Goal: Information Seeking & Learning: Learn about a topic

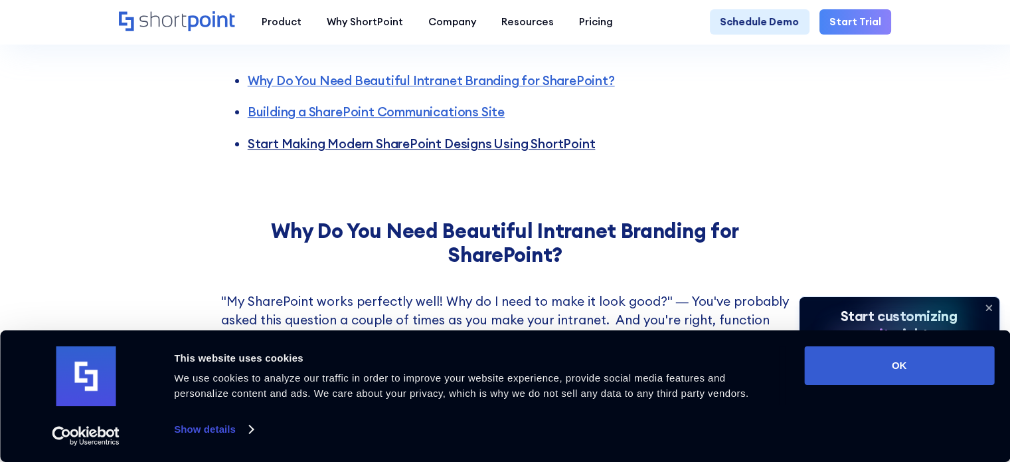
scroll to position [465, 0]
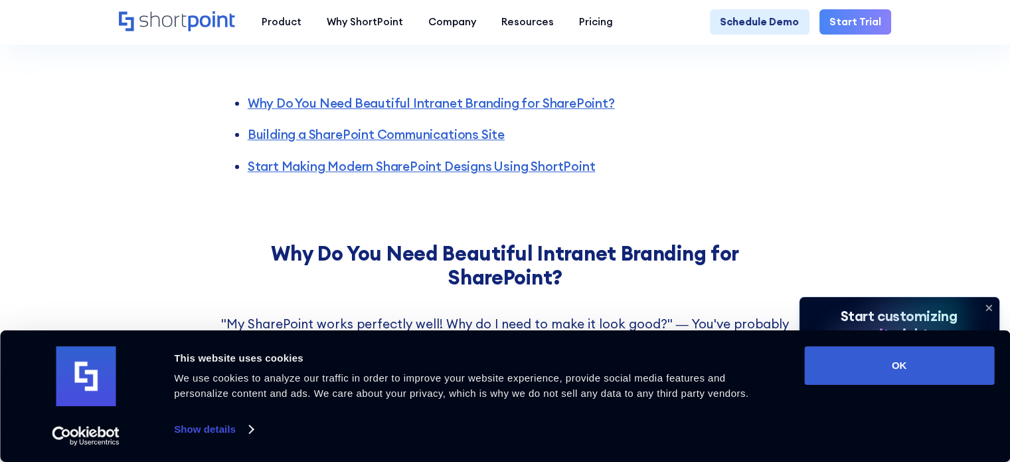
drag, startPoint x: 405, startPoint y: 109, endPoint x: 180, endPoint y: 170, distance: 233.3
click at [180, 170] on div "Why Do You Need Beautiful Intranet Branding for SharePoint? Building a SharePoi…" at bounding box center [505, 125] width 1010 height 167
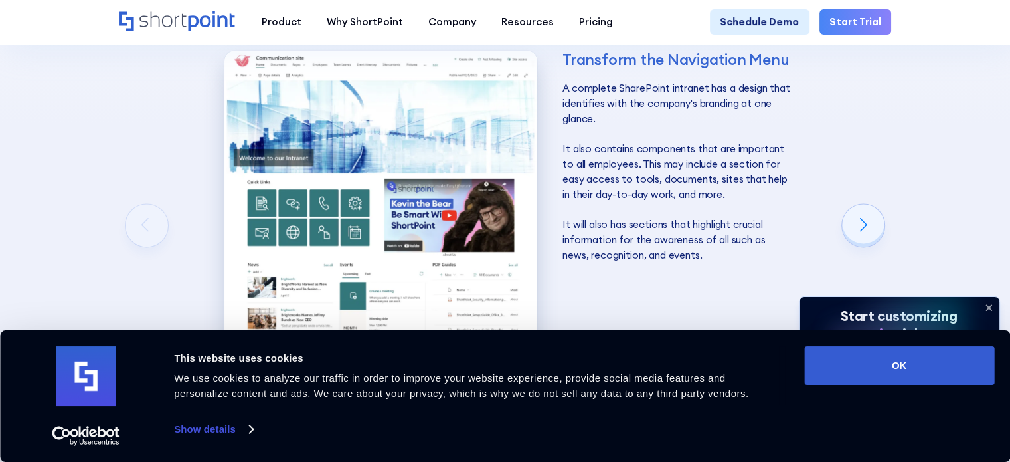
scroll to position [1992, 0]
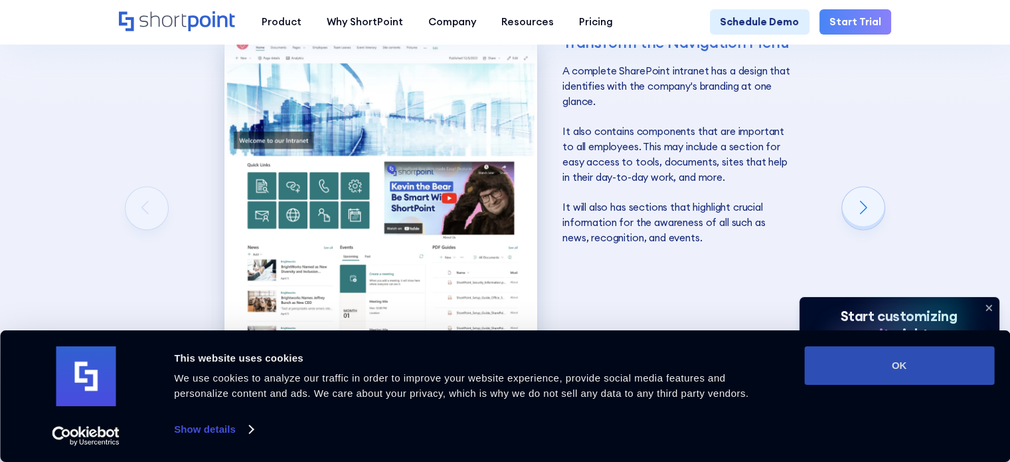
drag, startPoint x: 853, startPoint y: 365, endPoint x: 813, endPoint y: 375, distance: 41.1
click at [813, 375] on button "OK" at bounding box center [899, 365] width 190 height 39
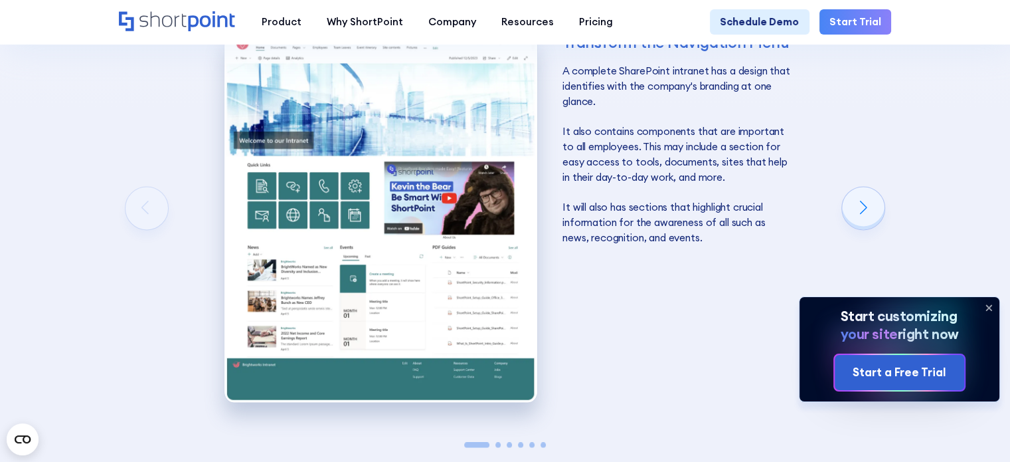
scroll to position [2258, 0]
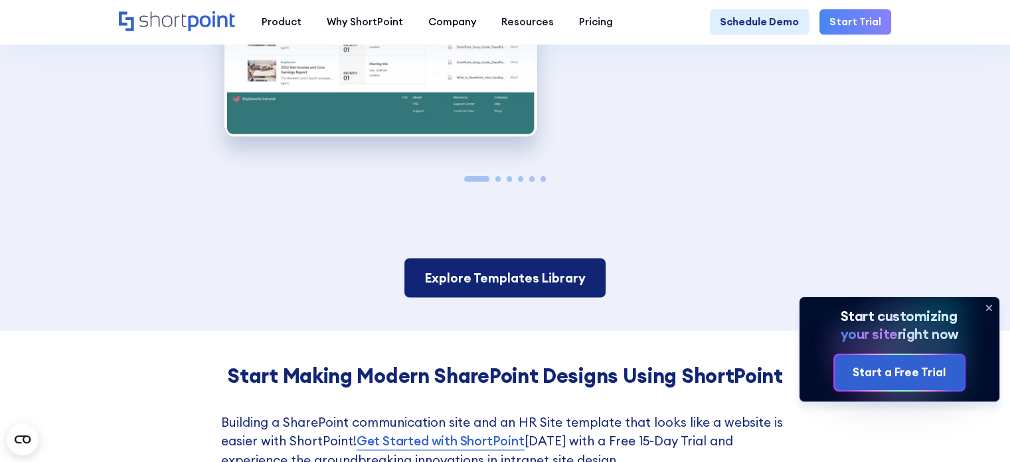
click at [422, 297] on link "Explore Templates Library" at bounding box center [504, 277] width 201 height 39
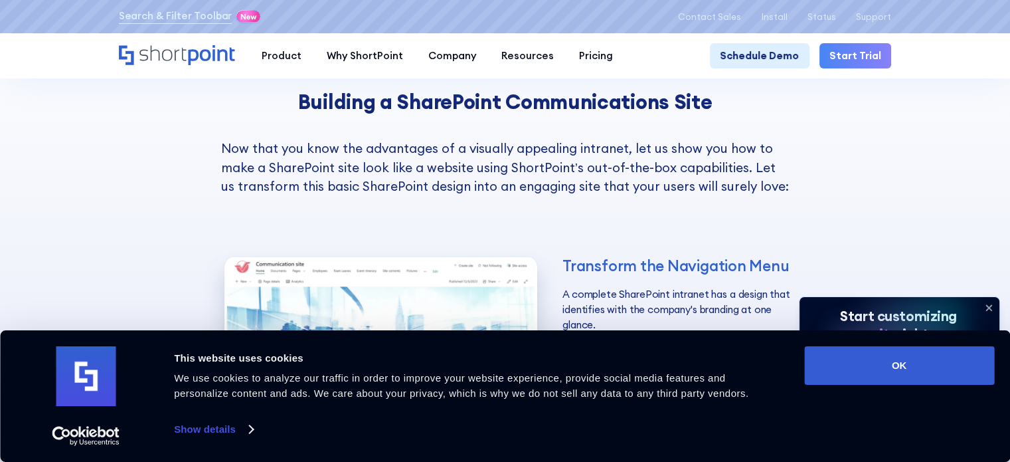
scroll to position [1769, 0]
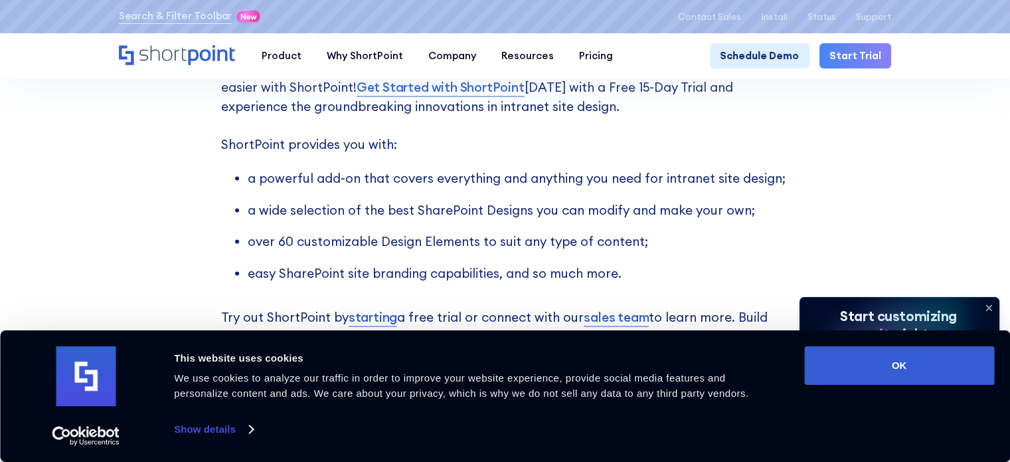
scroll to position [2611, 0]
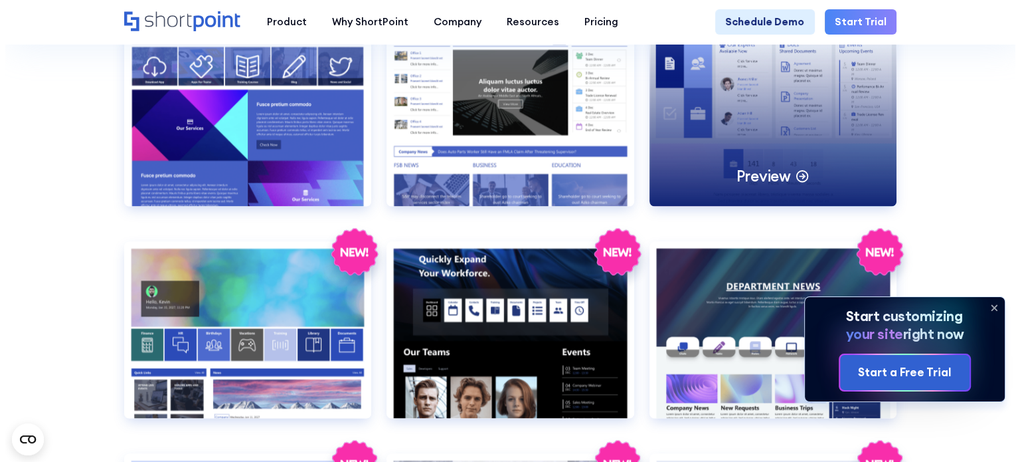
scroll to position [1992, 0]
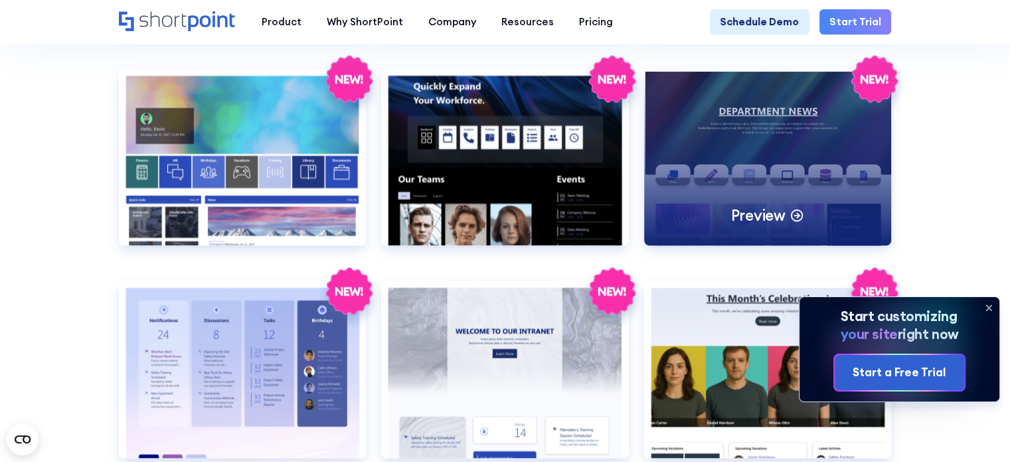
click at [783, 225] on p "Preview" at bounding box center [758, 215] width 54 height 20
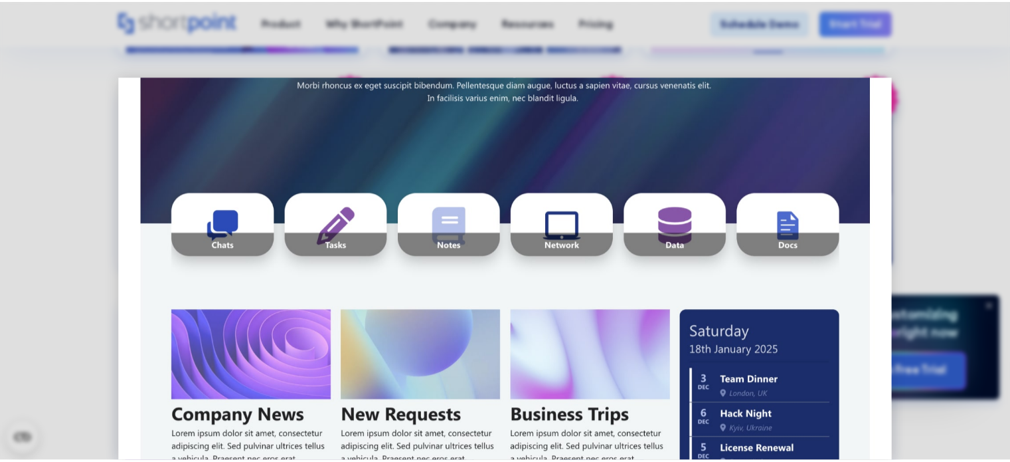
scroll to position [108, 0]
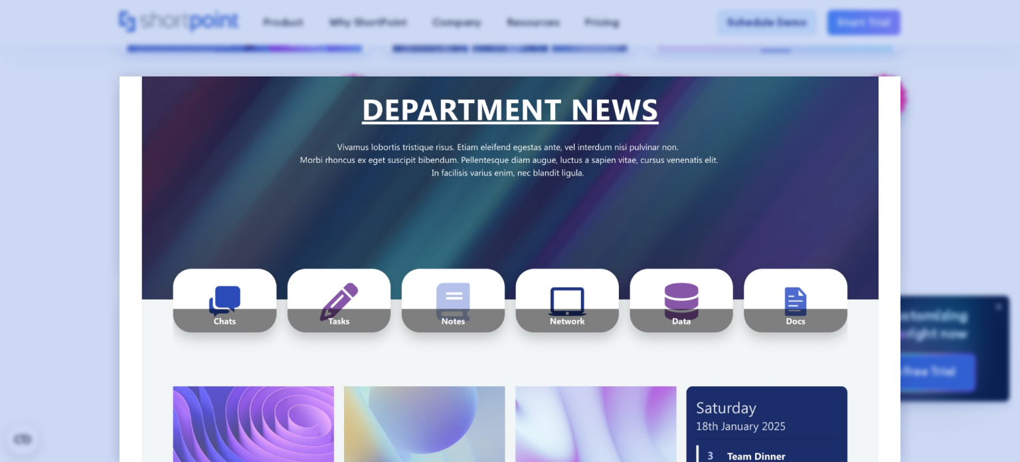
click at [924, 108] on div at bounding box center [510, 231] width 1020 height 462
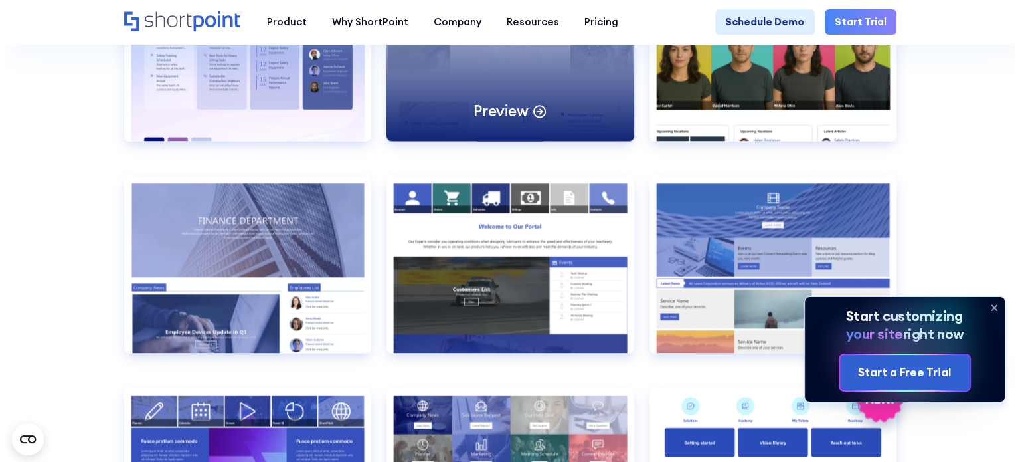
scroll to position [2391, 0]
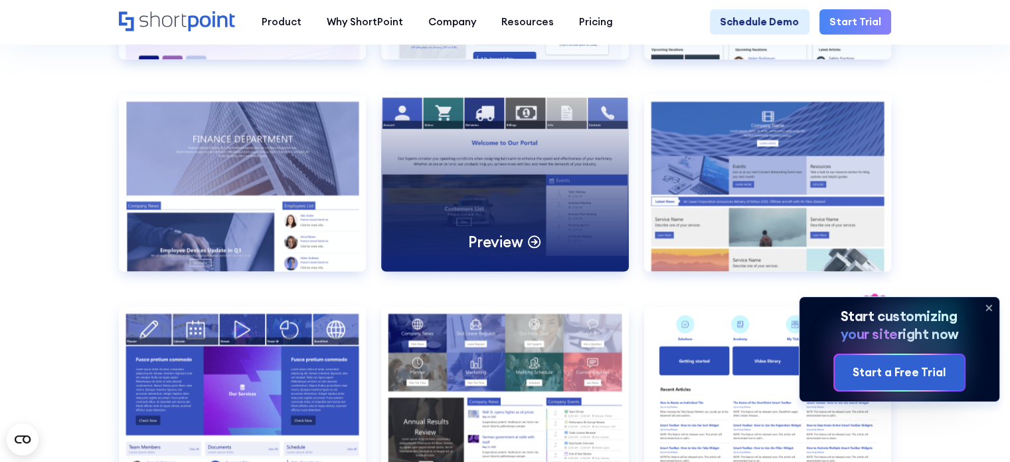
click at [452, 241] on div "Preview" at bounding box center [505, 182] width 248 height 177
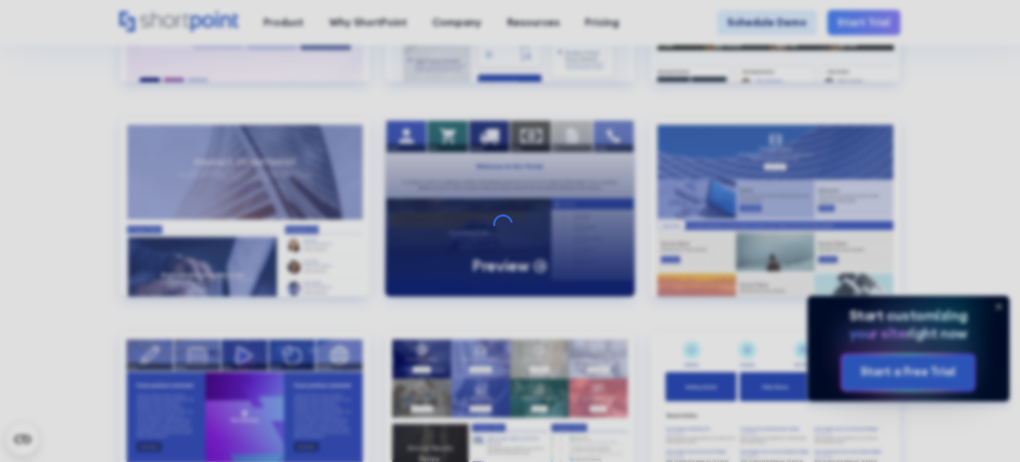
scroll to position [0, 0]
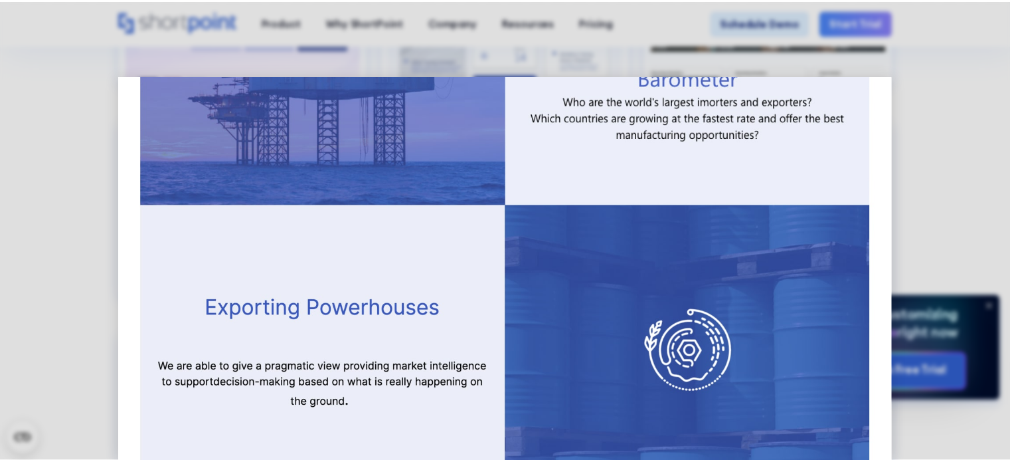
scroll to position [1037, 0]
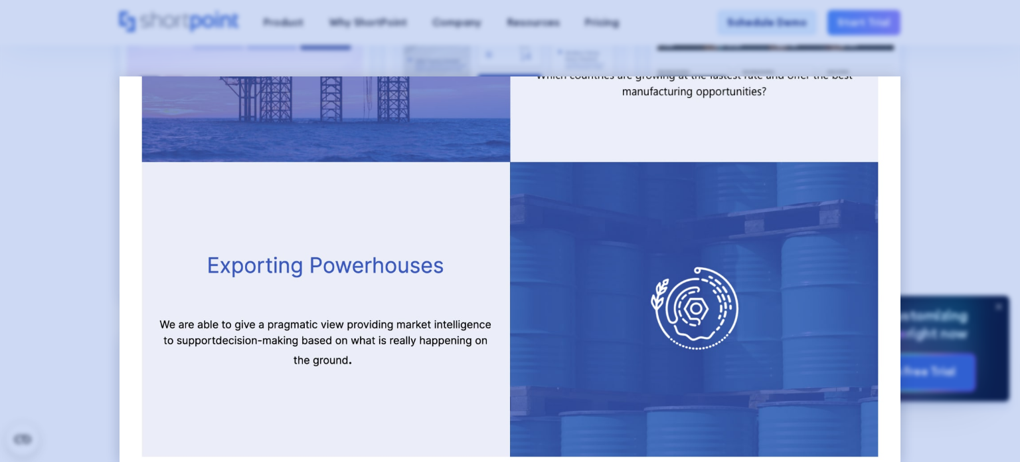
click at [948, 140] on div at bounding box center [510, 231] width 1020 height 462
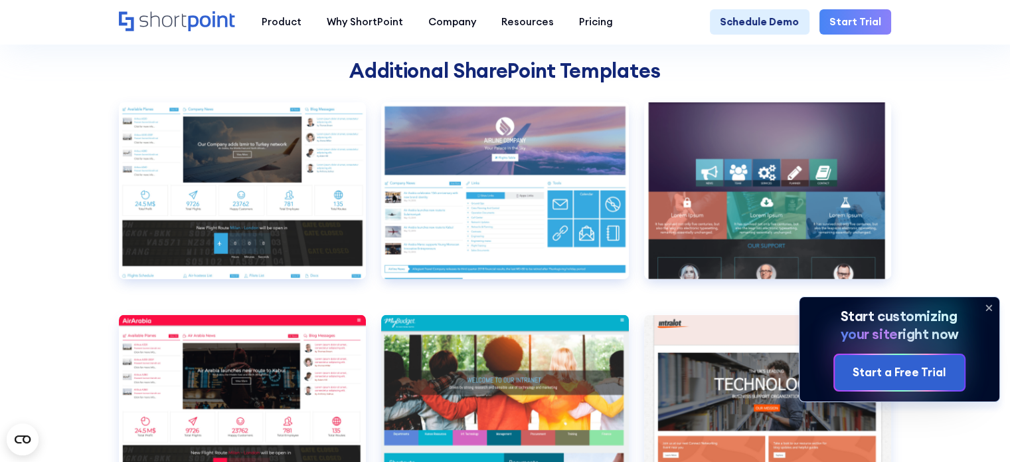
scroll to position [3785, 0]
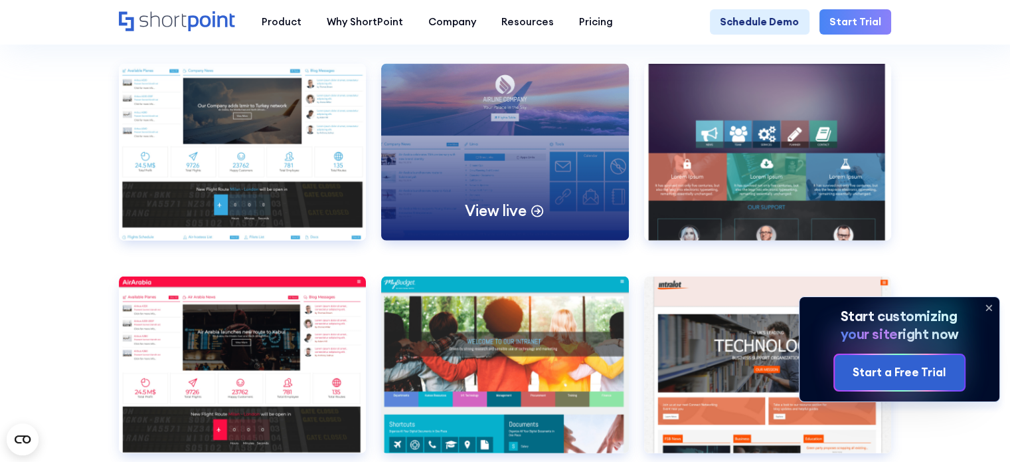
click at [497, 219] on div "View live" at bounding box center [505, 152] width 248 height 177
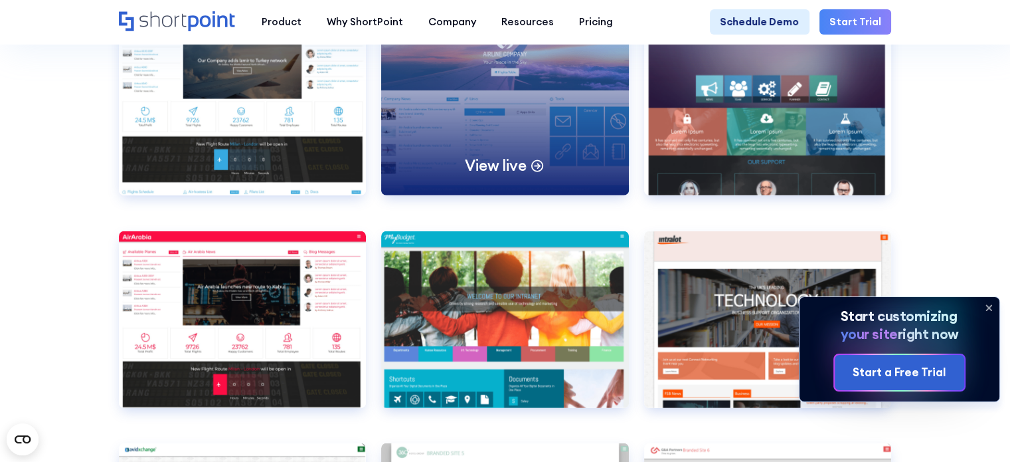
scroll to position [4051, 0]
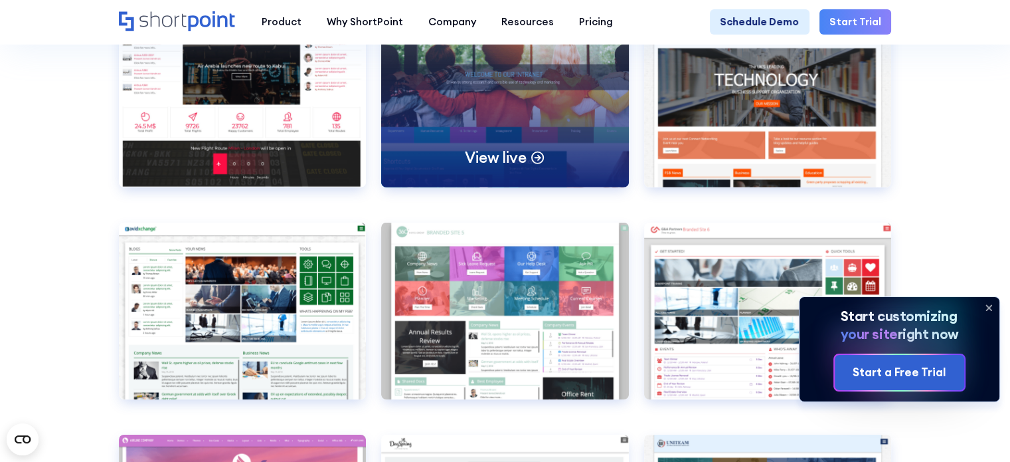
click at [481, 177] on div "View live" at bounding box center [505, 99] width 248 height 177
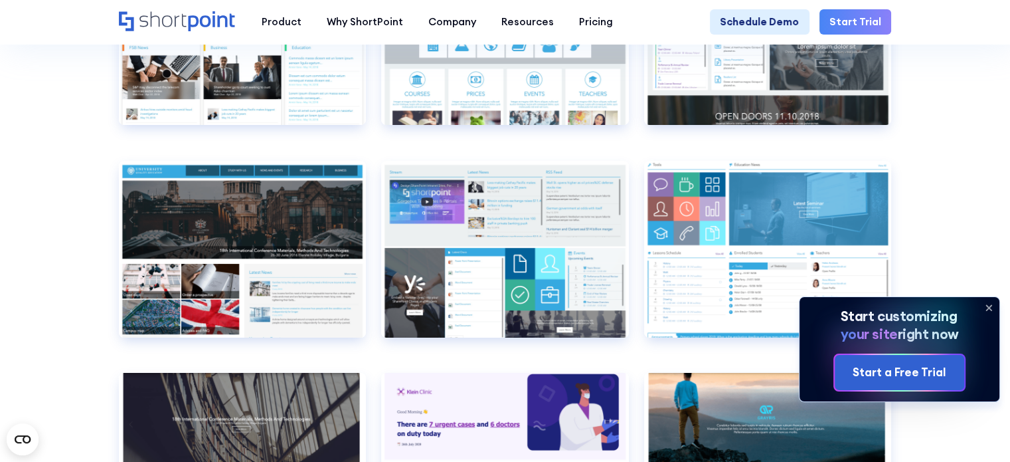
scroll to position [4981, 0]
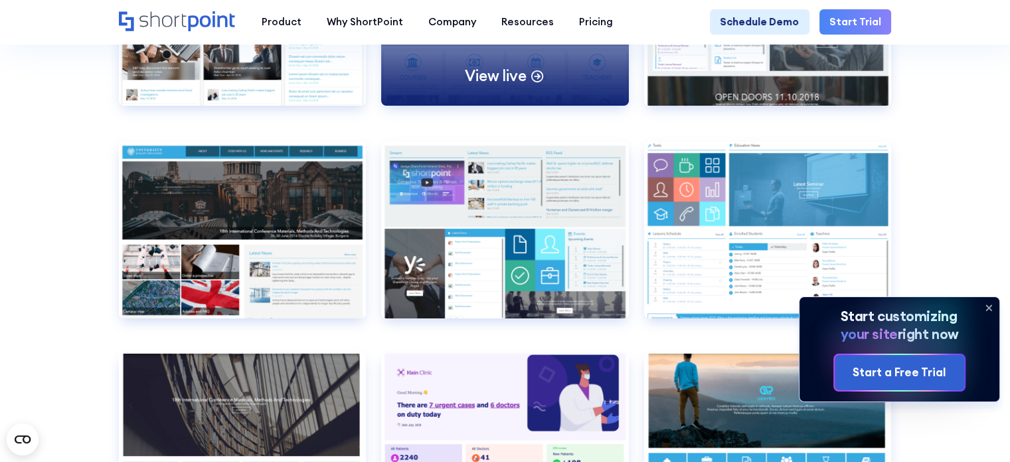
click at [490, 86] on p "View live" at bounding box center [495, 76] width 61 height 20
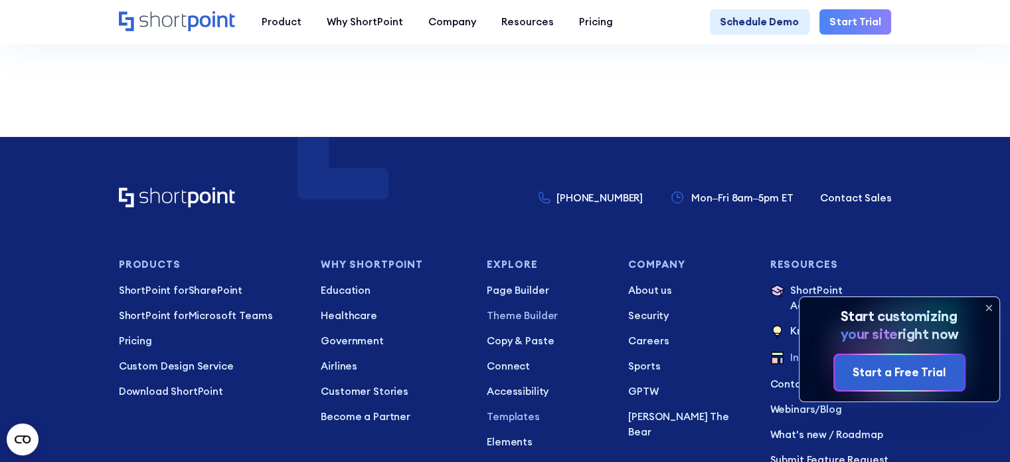
scroll to position [10161, 0]
